Goal: Check status: Check status

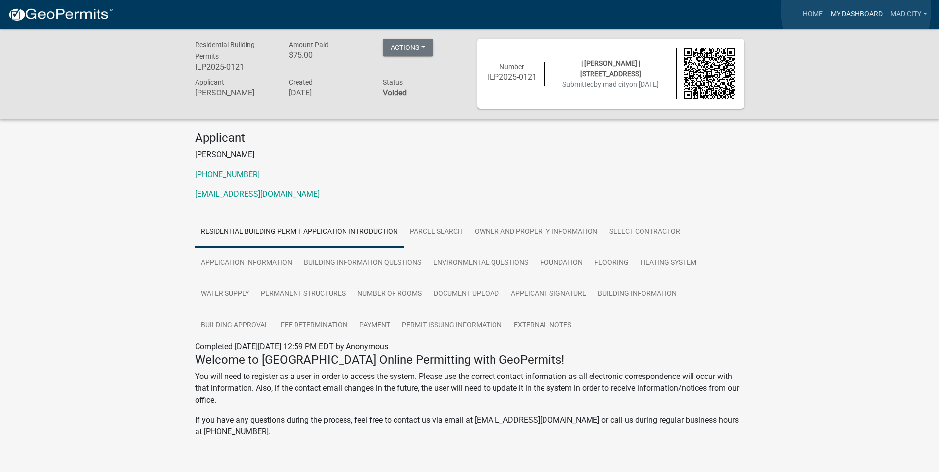
click at [855, 10] on link "My Dashboard" at bounding box center [856, 14] width 60 height 19
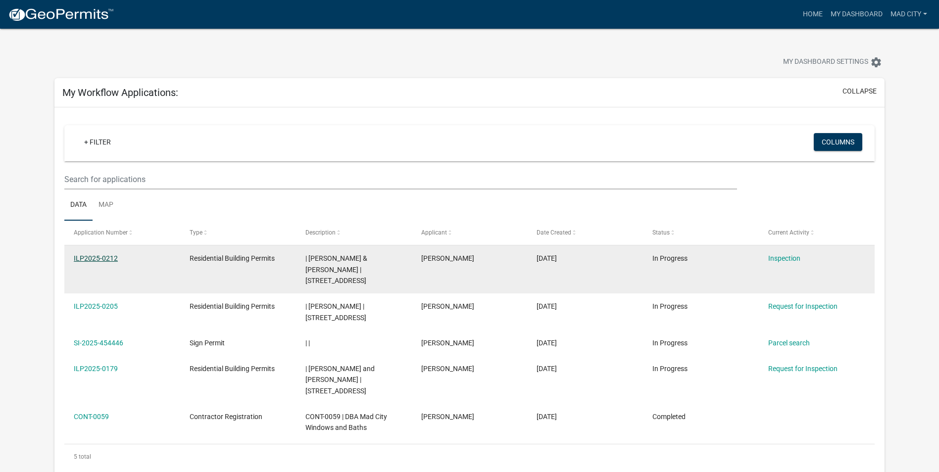
click at [108, 256] on link "ILP2025-0212" at bounding box center [96, 258] width 44 height 8
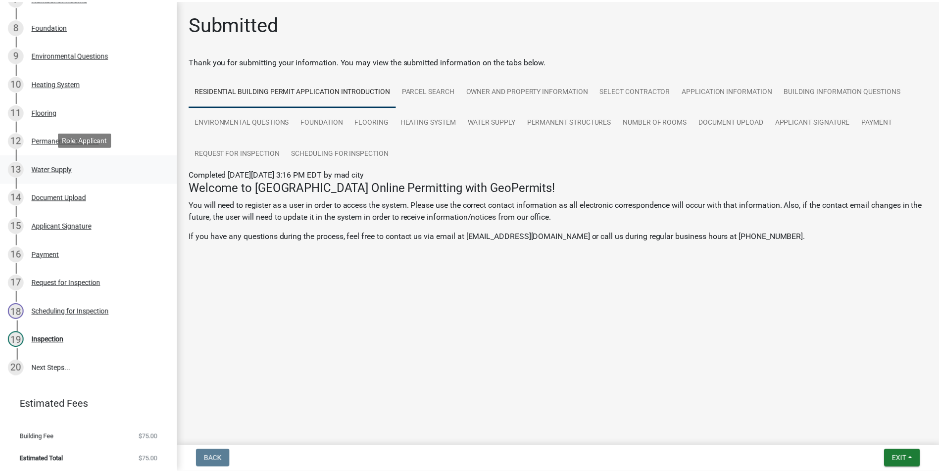
scroll to position [361, 0]
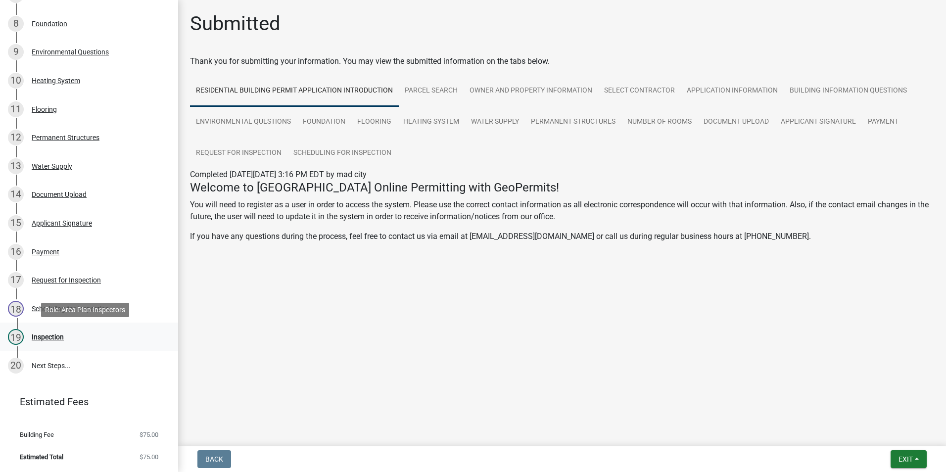
click at [51, 339] on div "Inspection" at bounding box center [48, 336] width 32 height 7
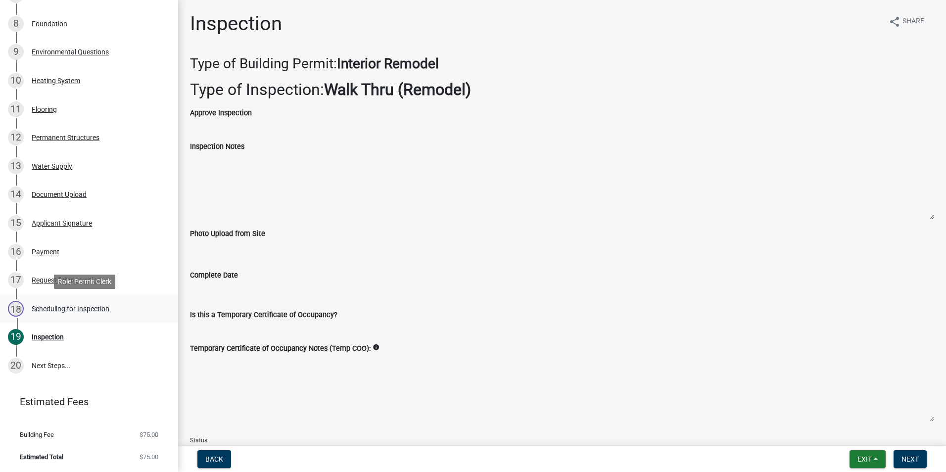
click at [50, 312] on div "Scheduling for Inspection" at bounding box center [71, 308] width 78 height 7
